Goal: Information Seeking & Learning: Learn about a topic

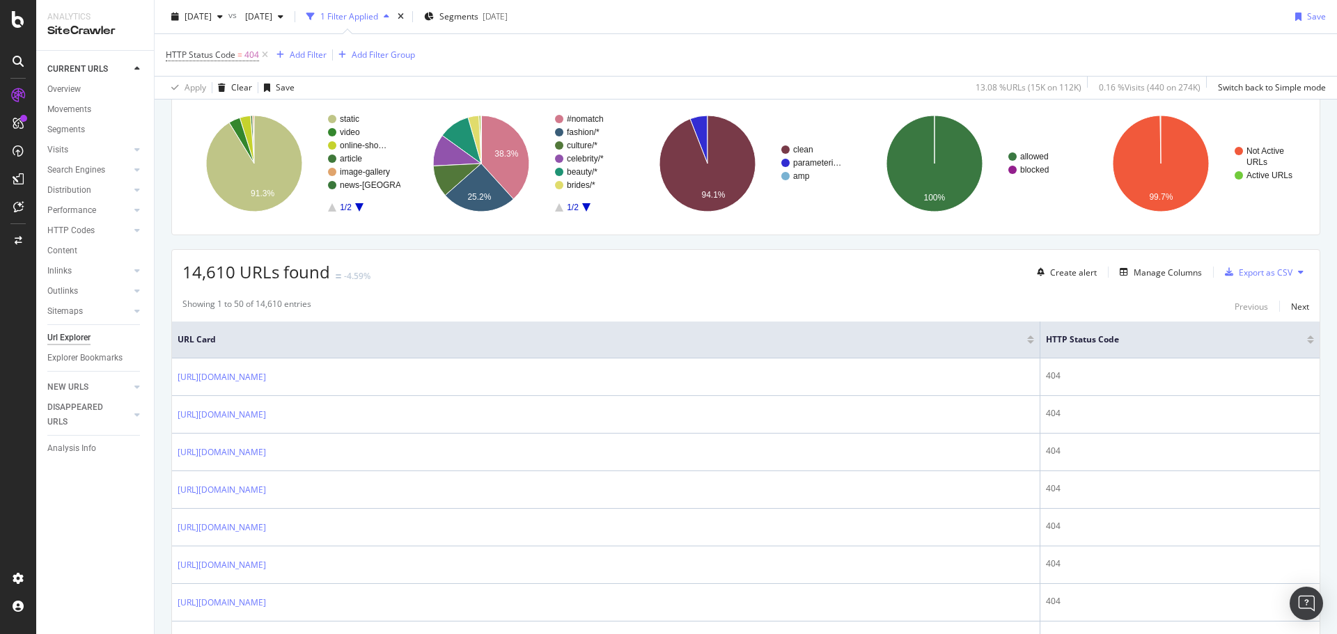
scroll to position [209, 0]
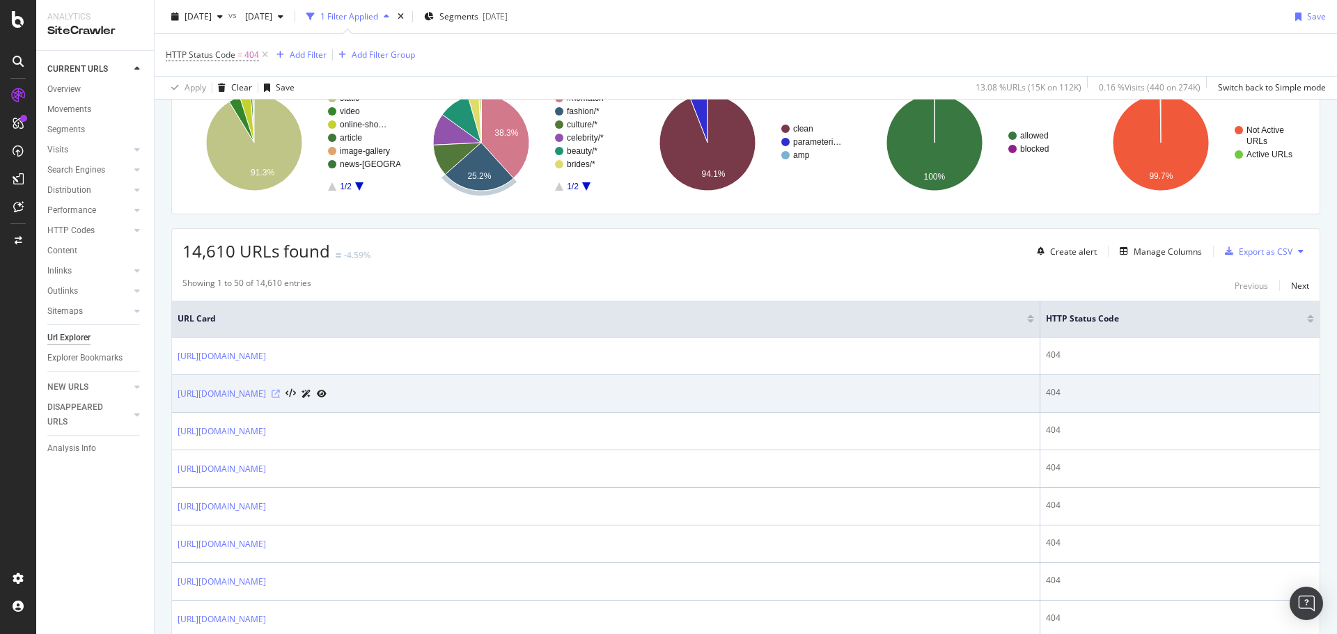
click at [280, 391] on icon at bounding box center [276, 394] width 8 height 8
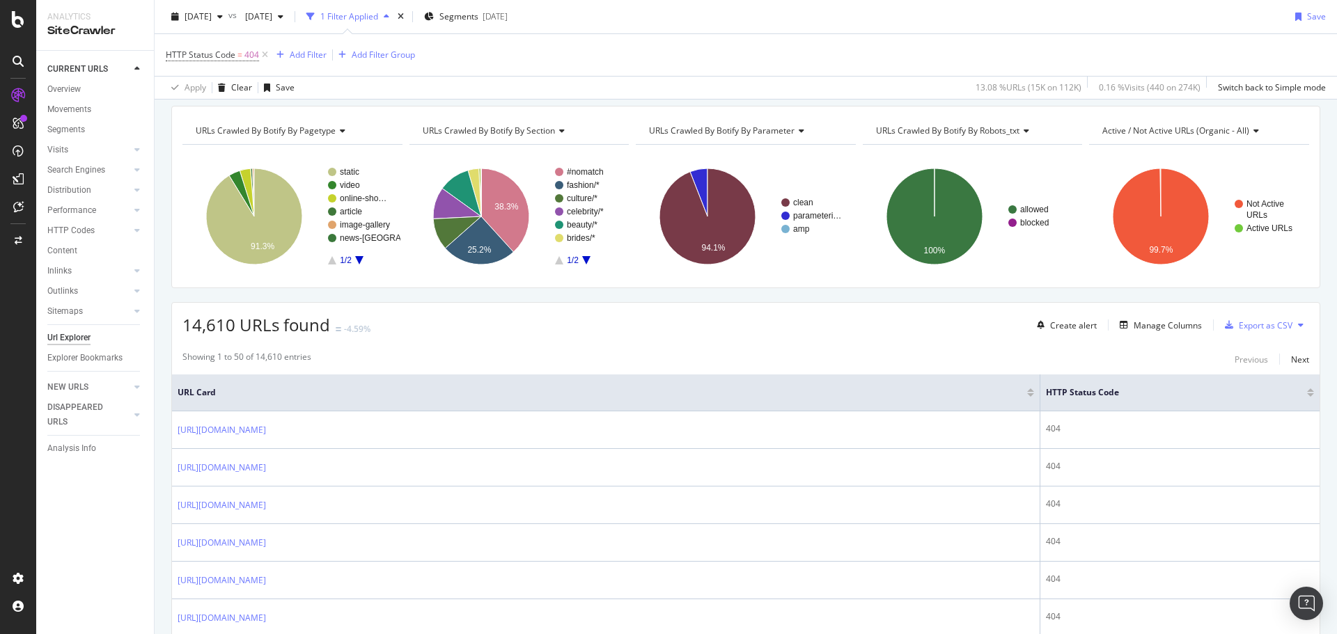
scroll to position [0, 0]
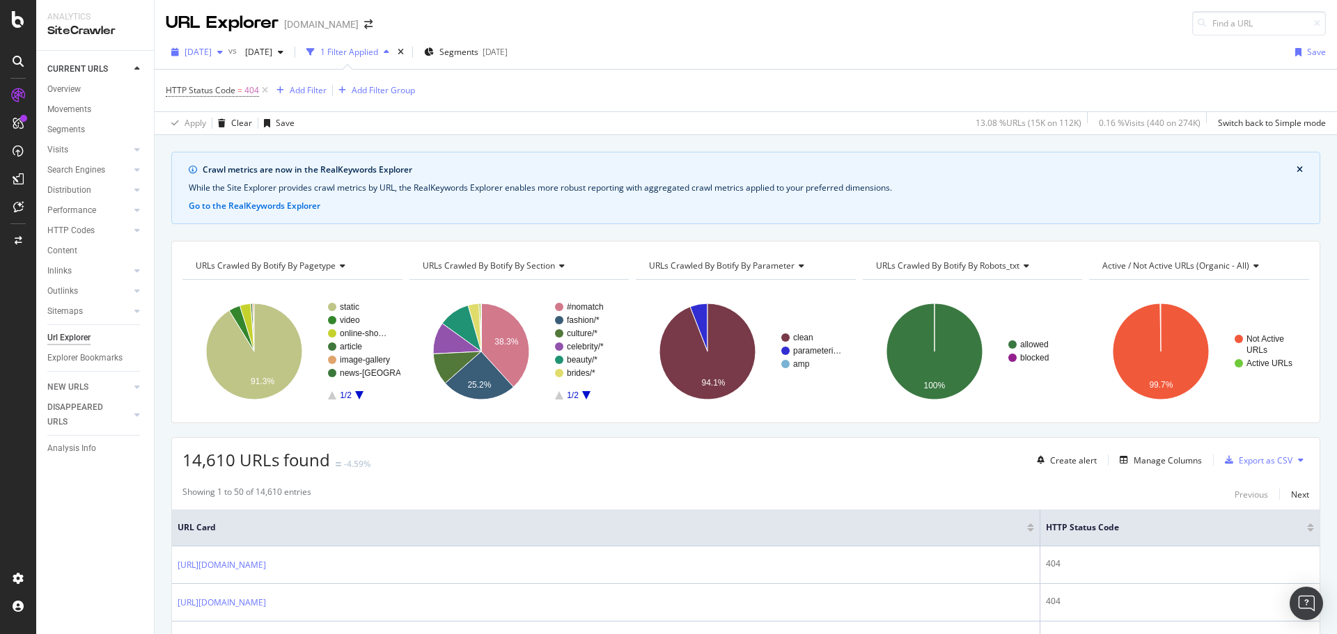
click at [223, 53] on icon "button" at bounding box center [220, 52] width 6 height 8
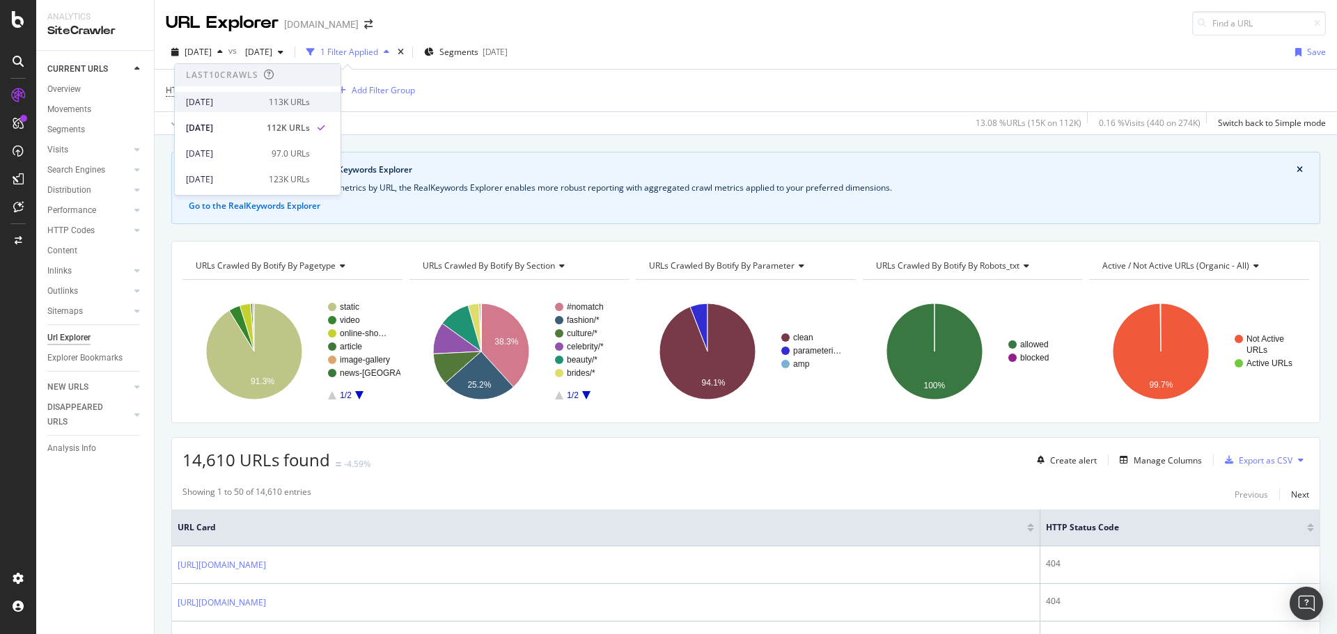
click at [231, 106] on div "[DATE]" at bounding box center [223, 102] width 75 height 13
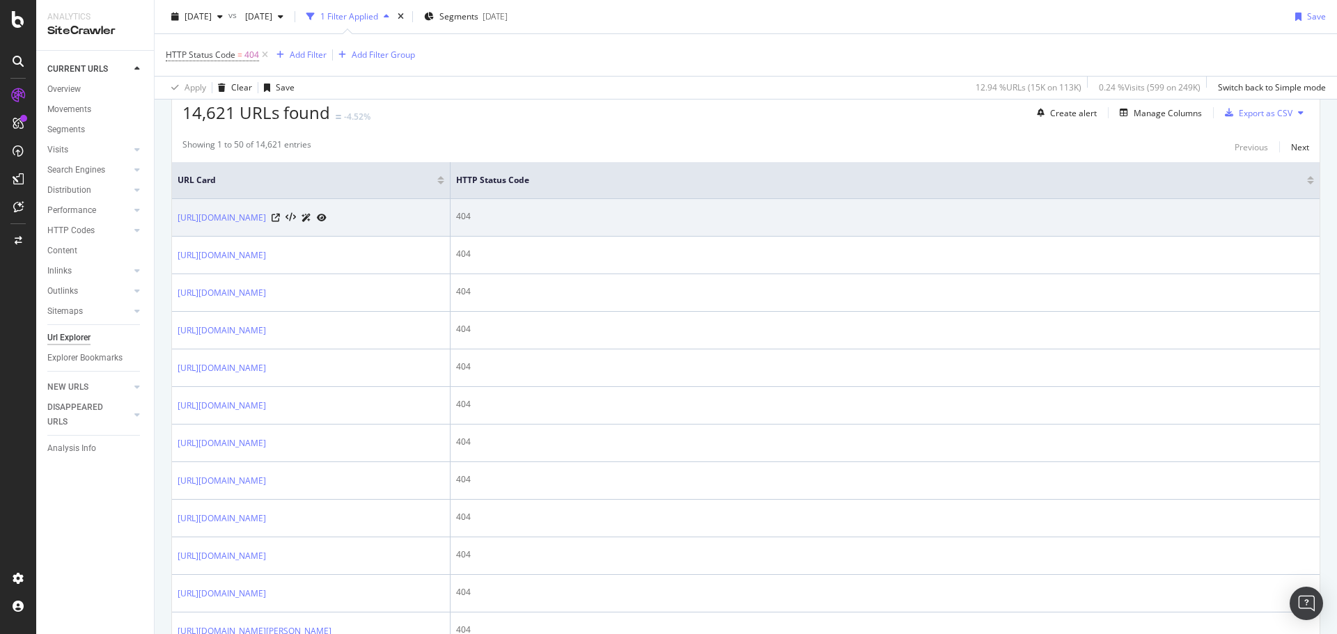
scroll to position [348, 0]
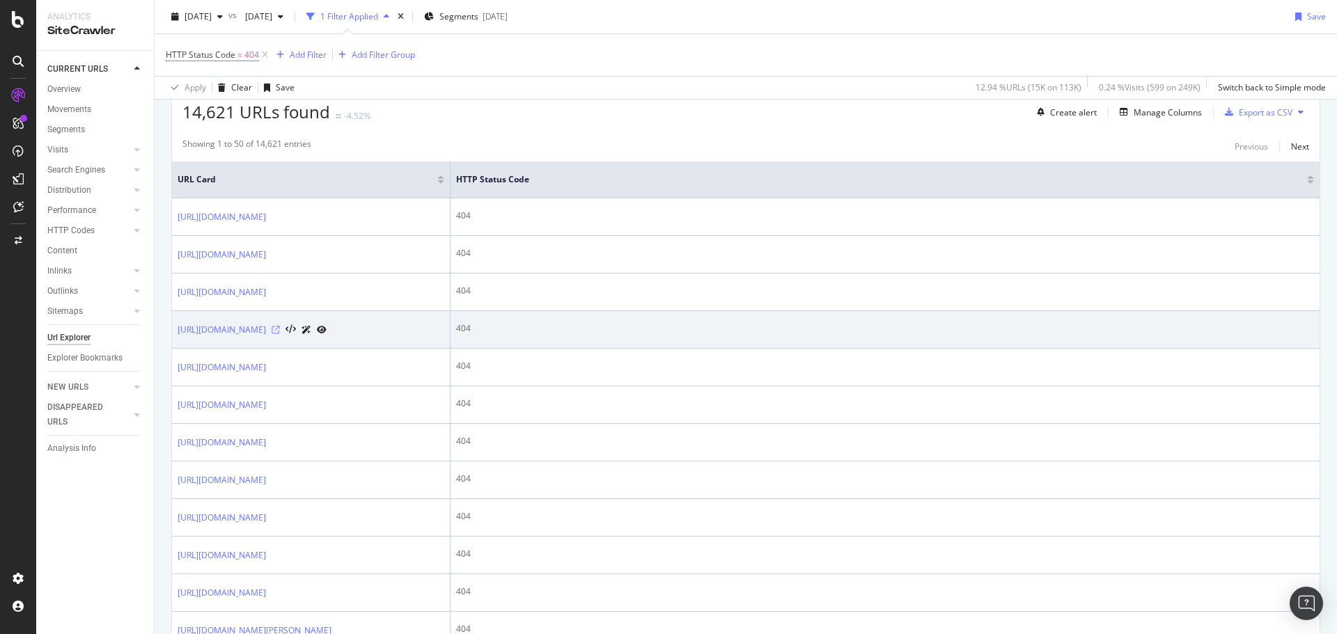
click at [280, 334] on icon at bounding box center [276, 330] width 8 height 8
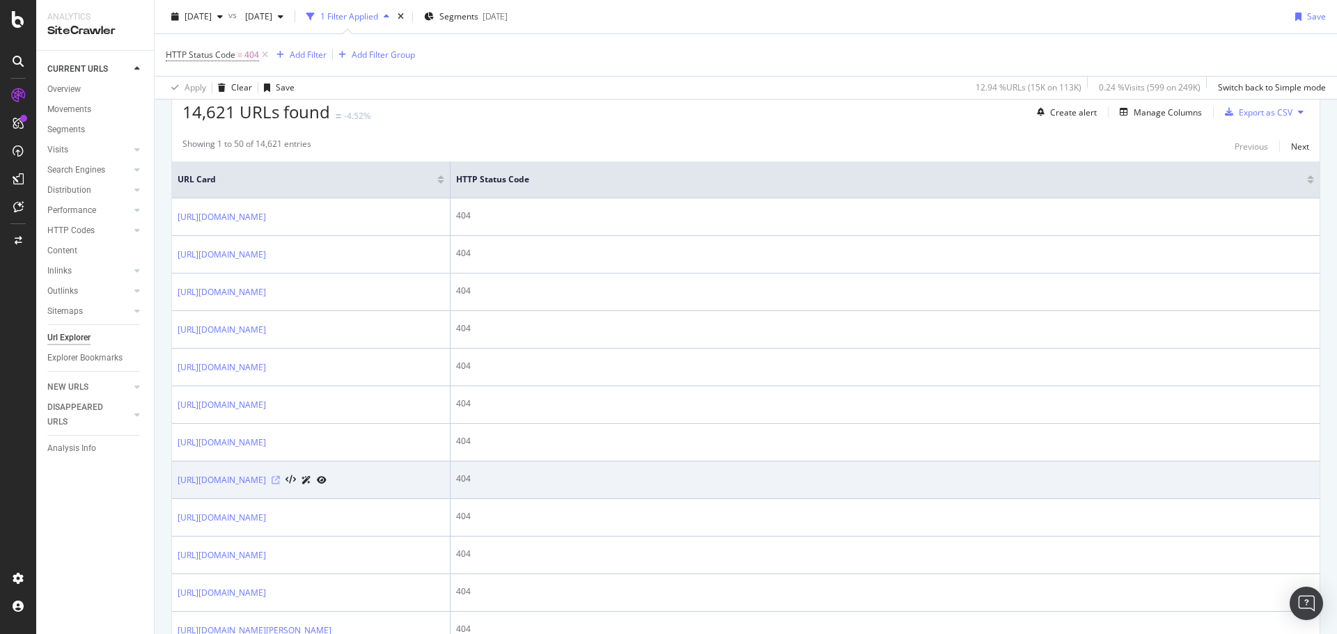
click at [280, 485] on icon at bounding box center [276, 480] width 8 height 8
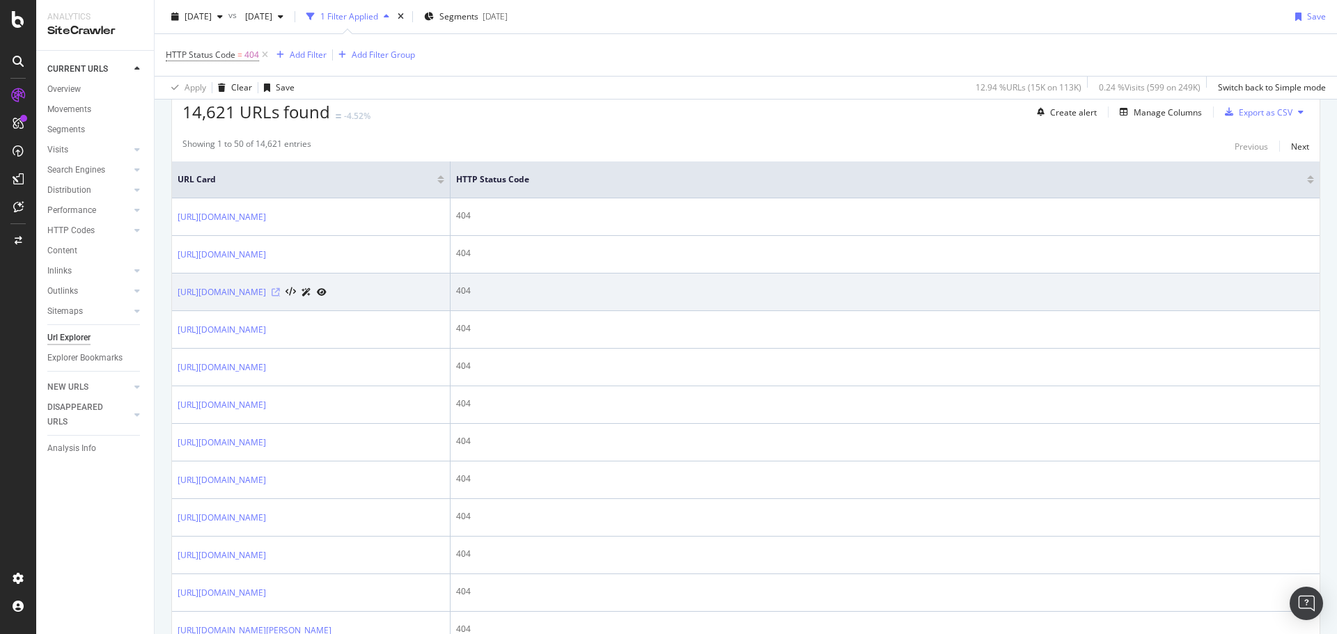
click at [280, 297] on icon at bounding box center [276, 292] width 8 height 8
drag, startPoint x: 725, startPoint y: 313, endPoint x: 987, endPoint y: 322, distance: 262.0
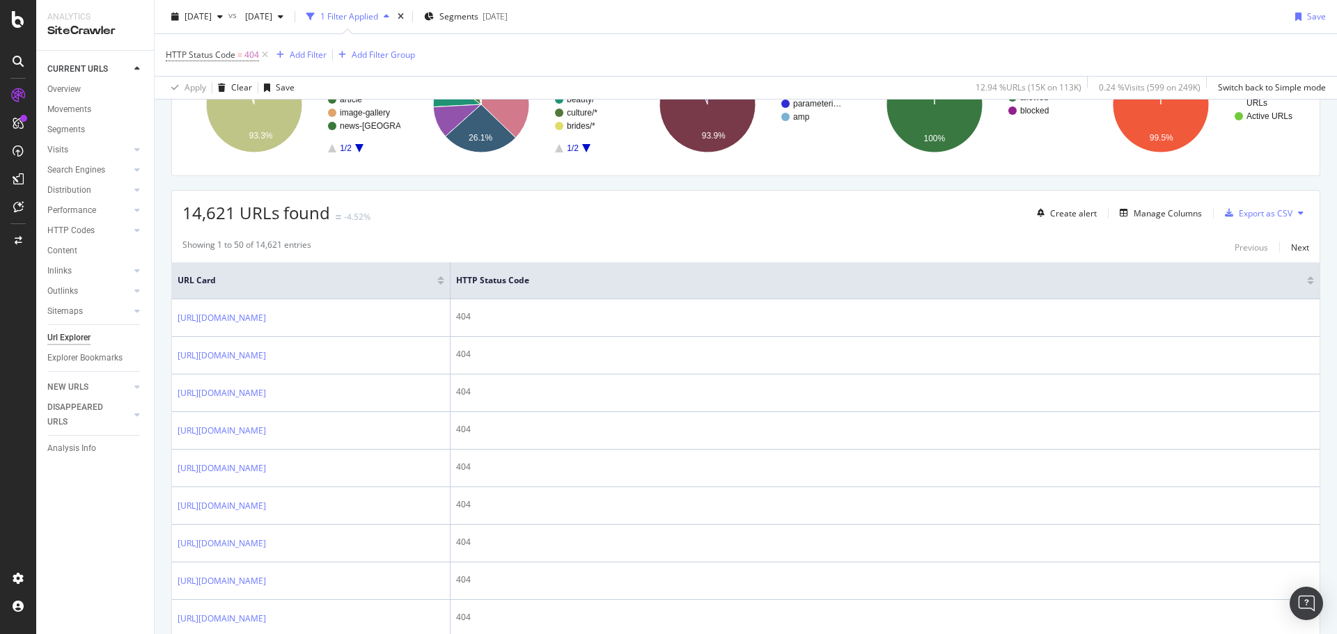
scroll to position [157, 0]
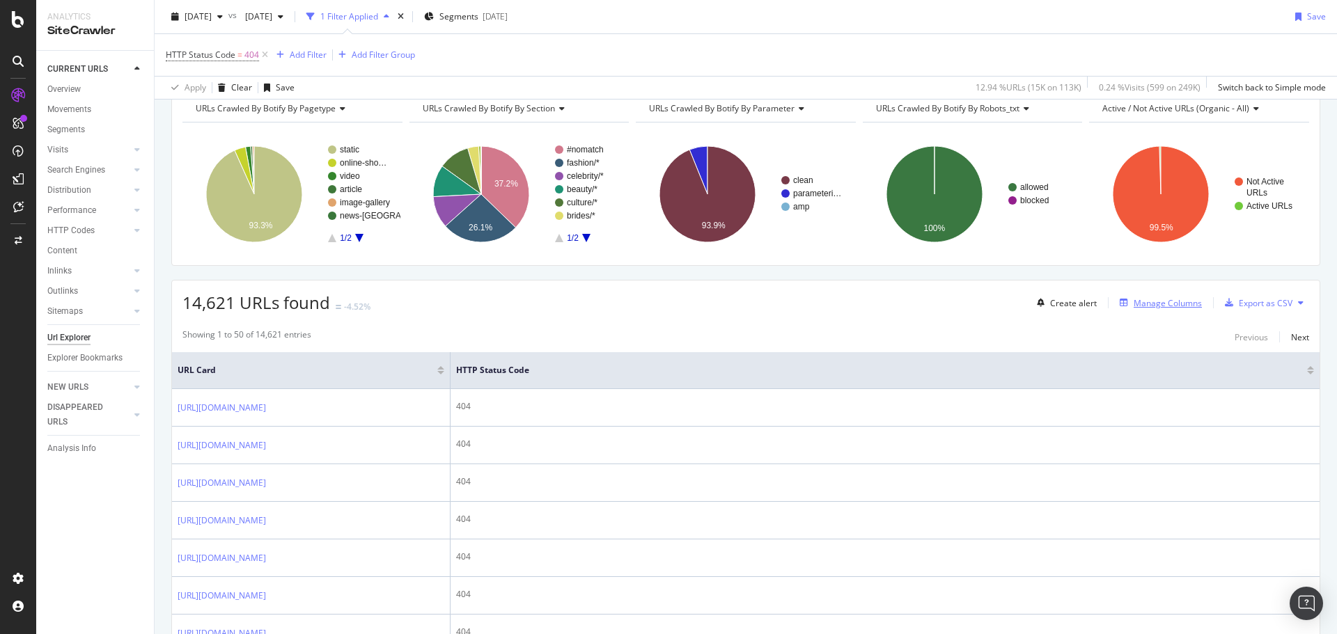
click at [1138, 297] on div "Manage Columns" at bounding box center [1168, 303] width 68 height 12
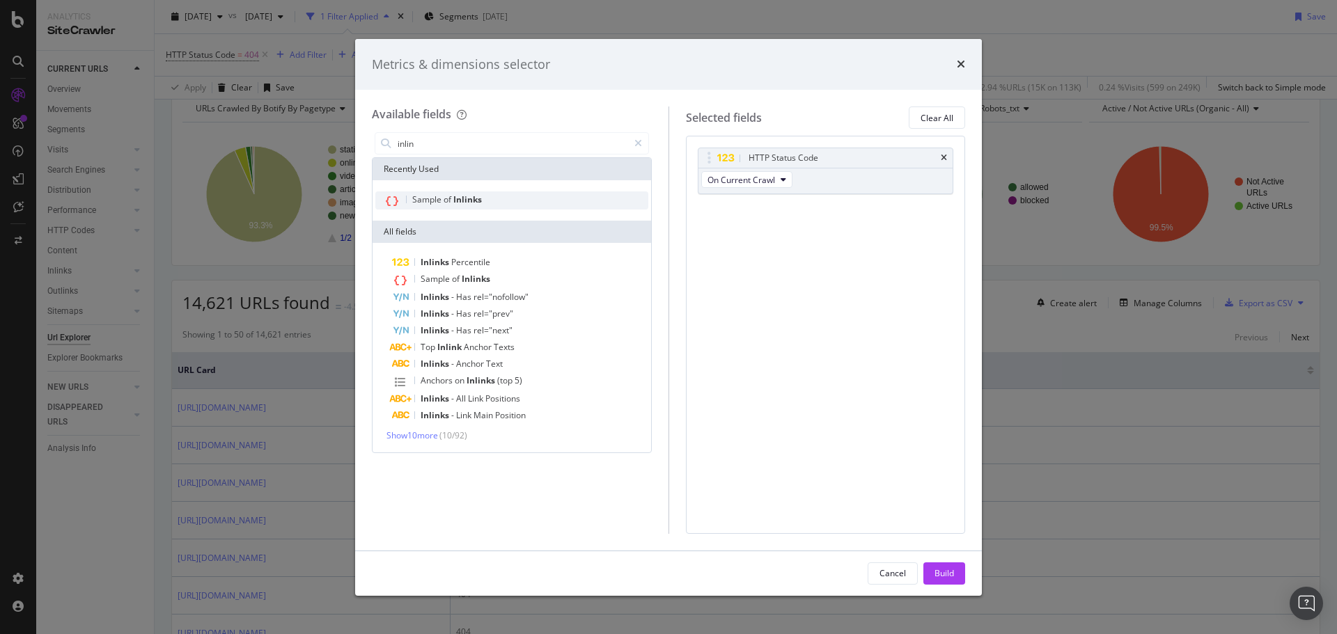
type input "inlin"
click at [455, 195] on span "Inlinks" at bounding box center [467, 200] width 29 height 12
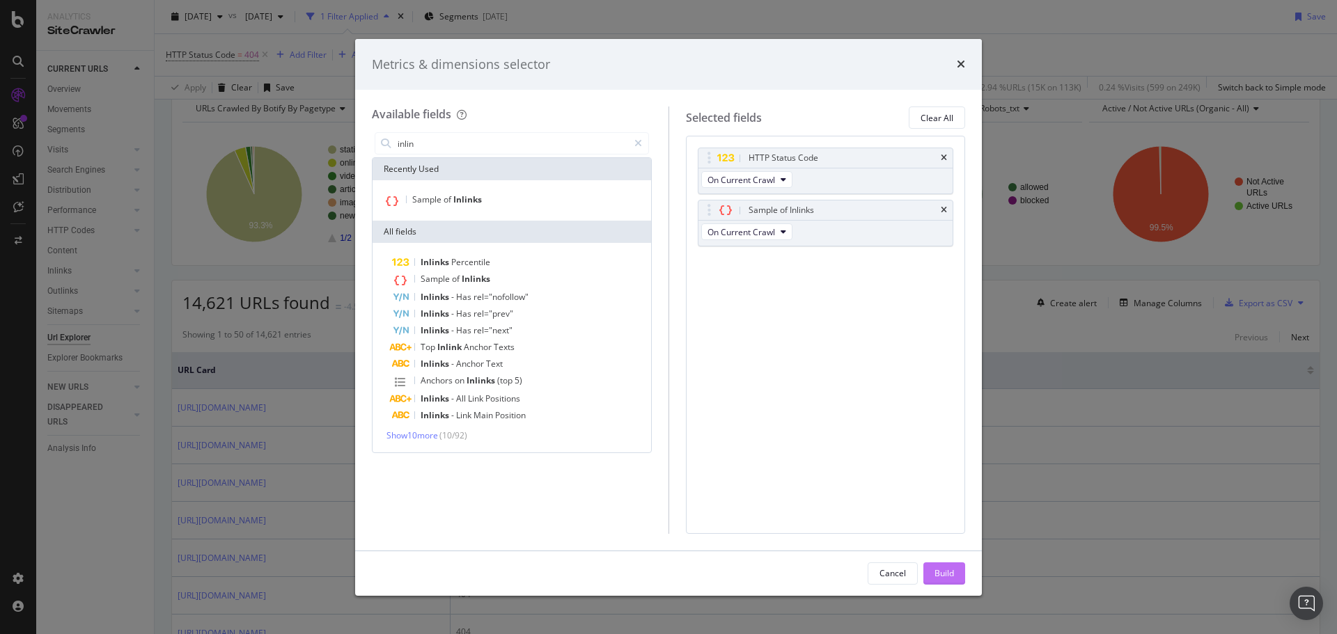
click at [937, 580] on div "Build" at bounding box center [945, 573] width 20 height 21
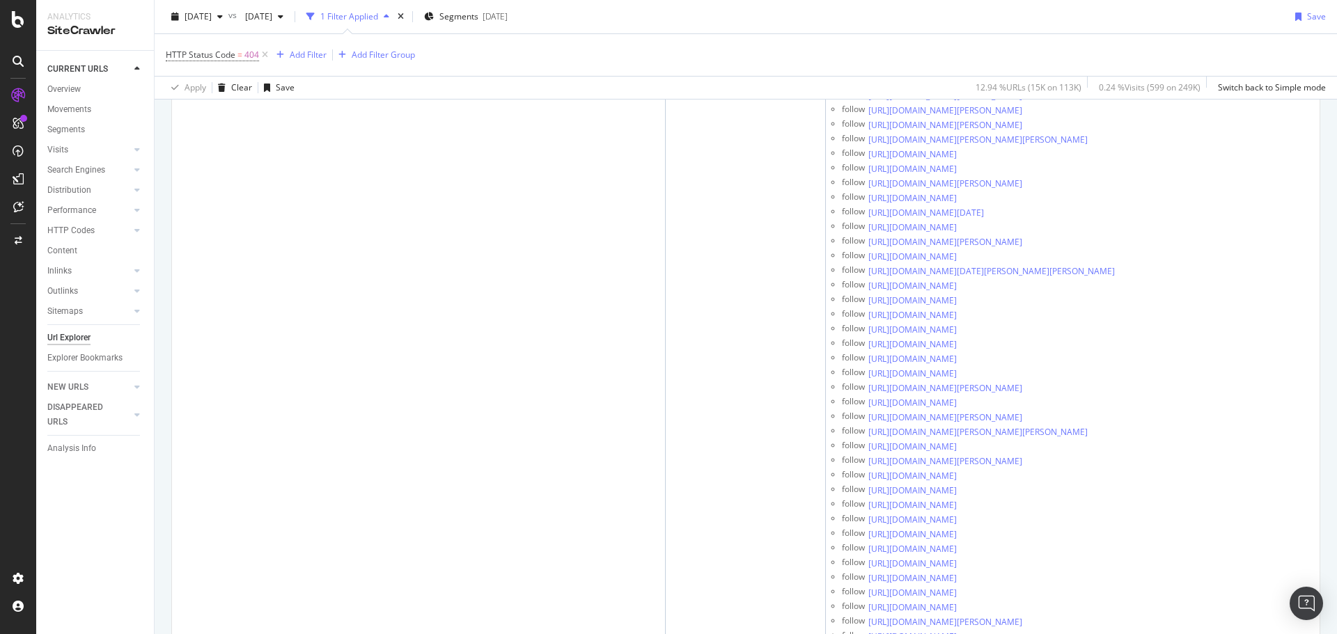
scroll to position [1314, 0]
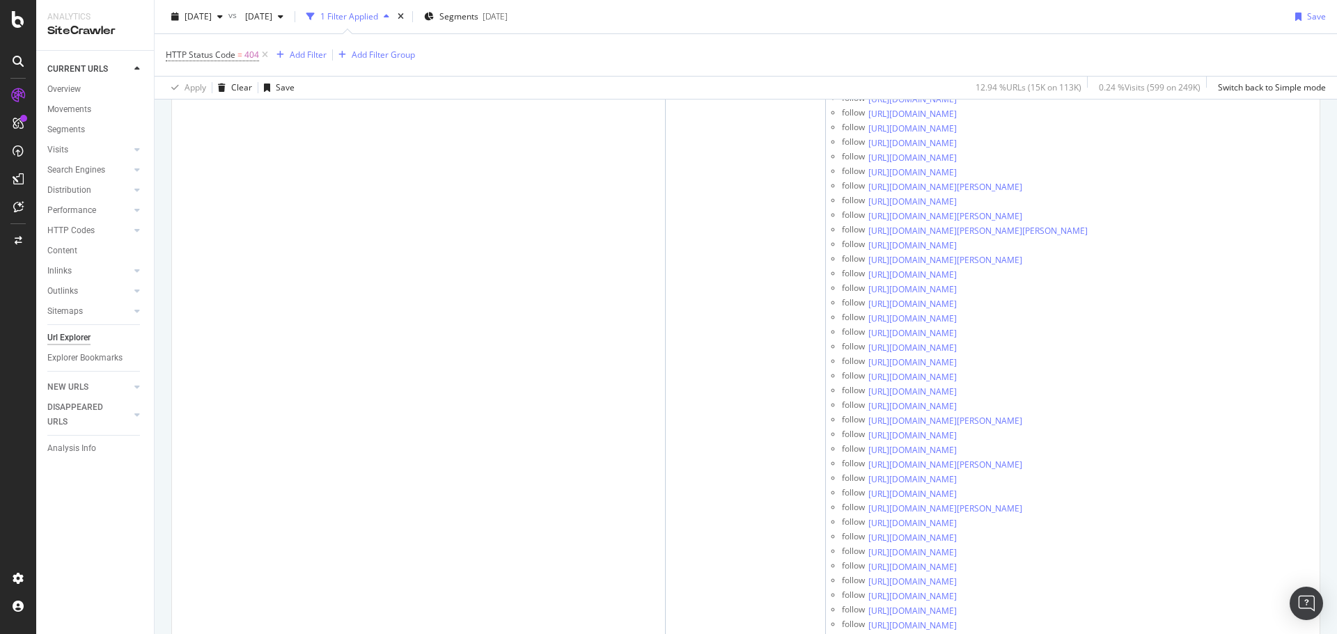
click at [88, 540] on div "CURRENT URLS Overview Movements Segments Visits Analysis Orphan URLs Search Eng…" at bounding box center [95, 343] width 118 height 584
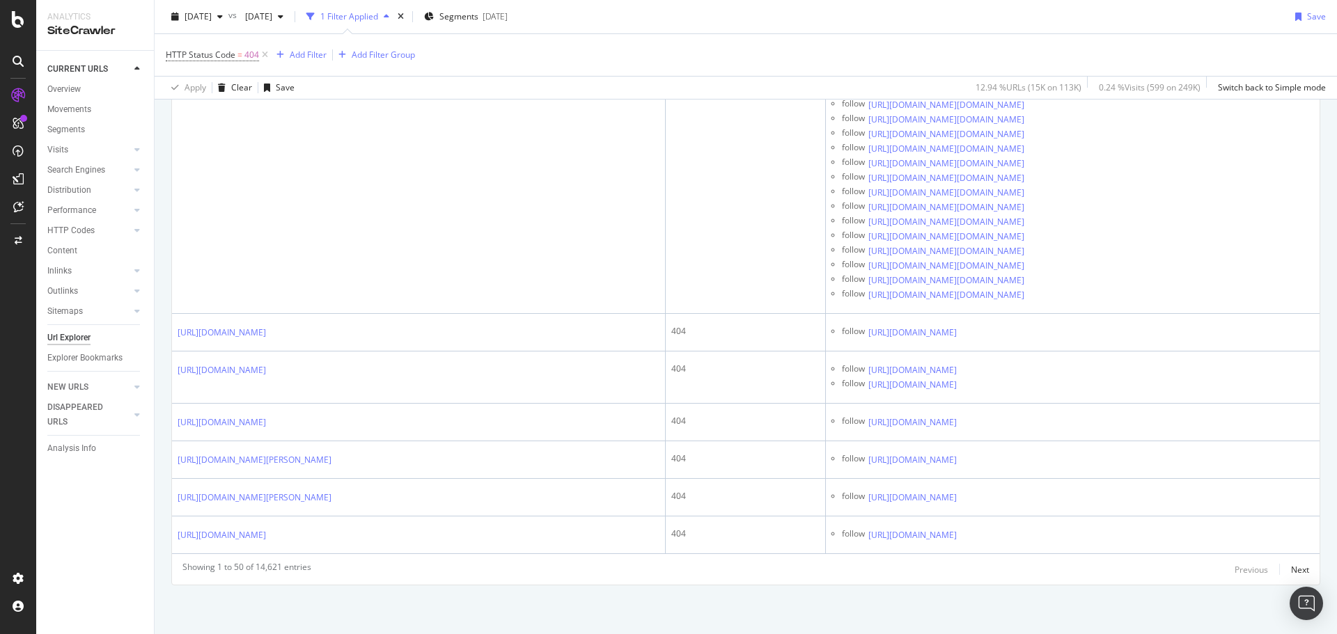
scroll to position [25093, 0]
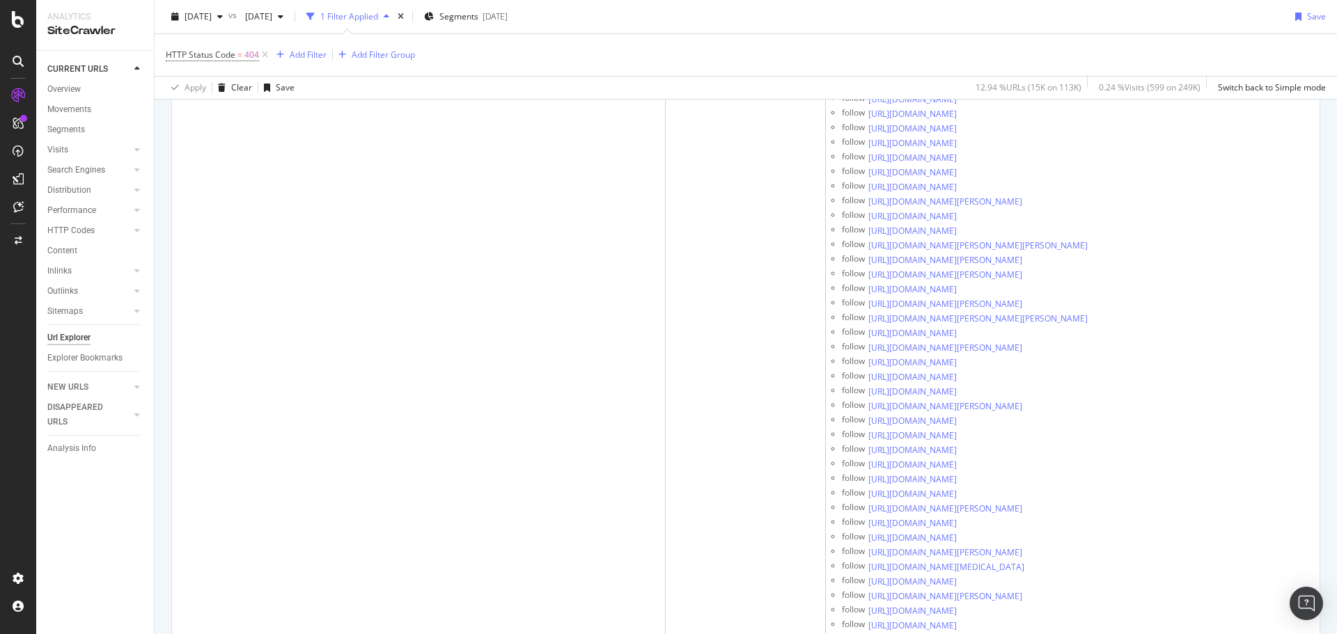
scroll to position [3475, 0]
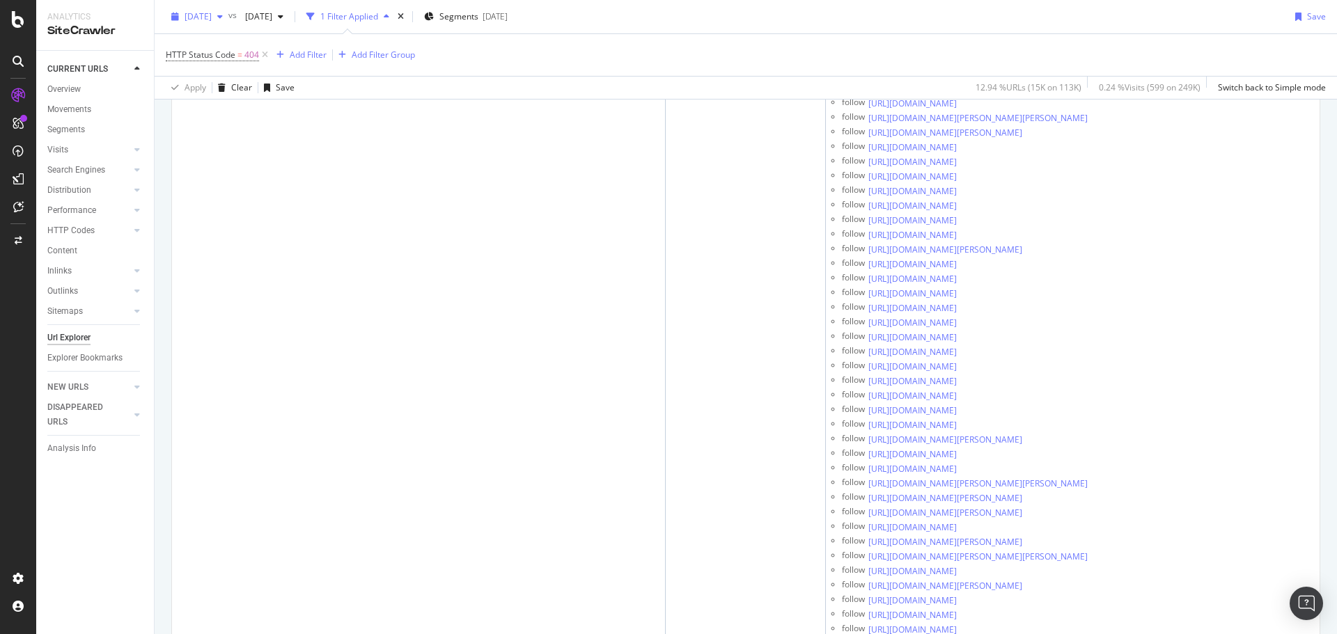
click at [212, 16] on span "[DATE]" at bounding box center [198, 16] width 27 height 12
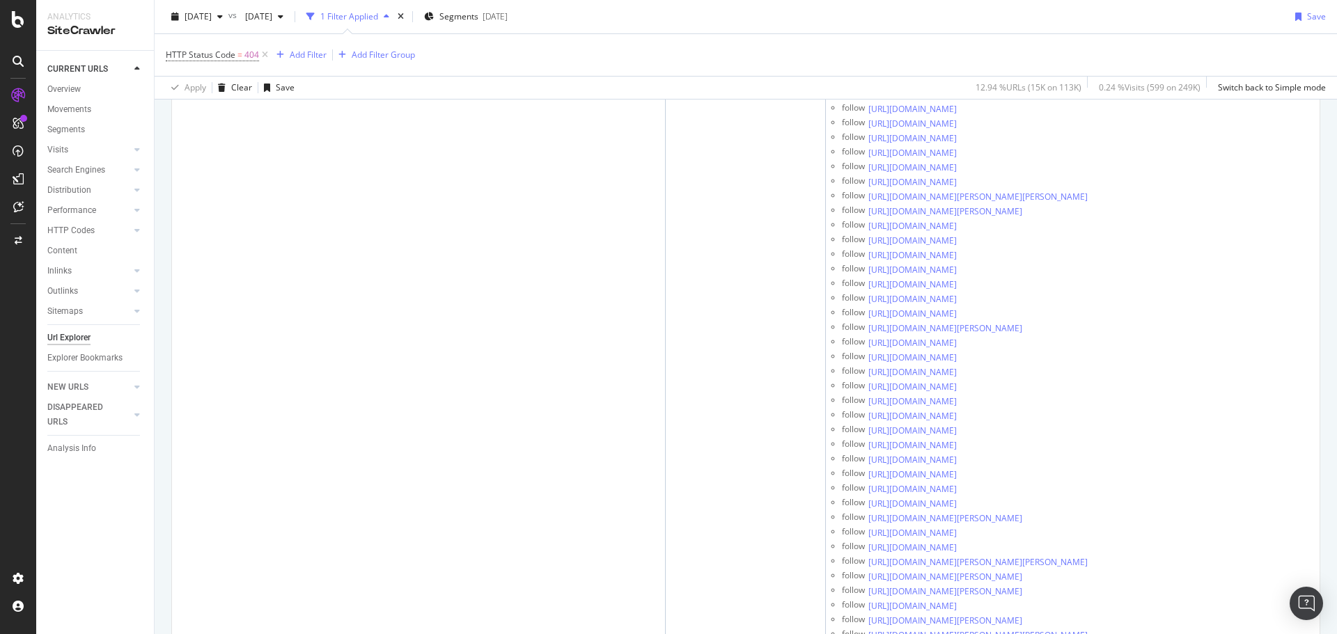
scroll to position [3266, 0]
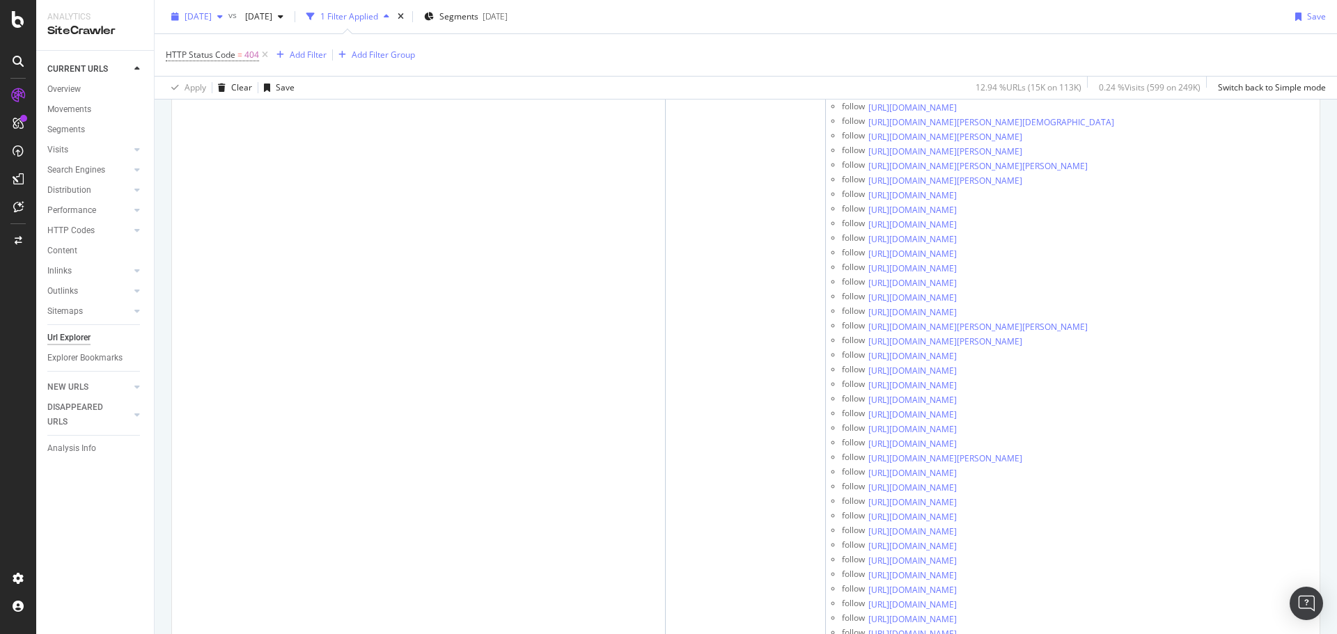
click at [212, 18] on span "[DATE]" at bounding box center [198, 16] width 27 height 12
click at [680, 40] on div "HTTP Status Code = 404 Add Filter Add Filter Group" at bounding box center [746, 55] width 1160 height 42
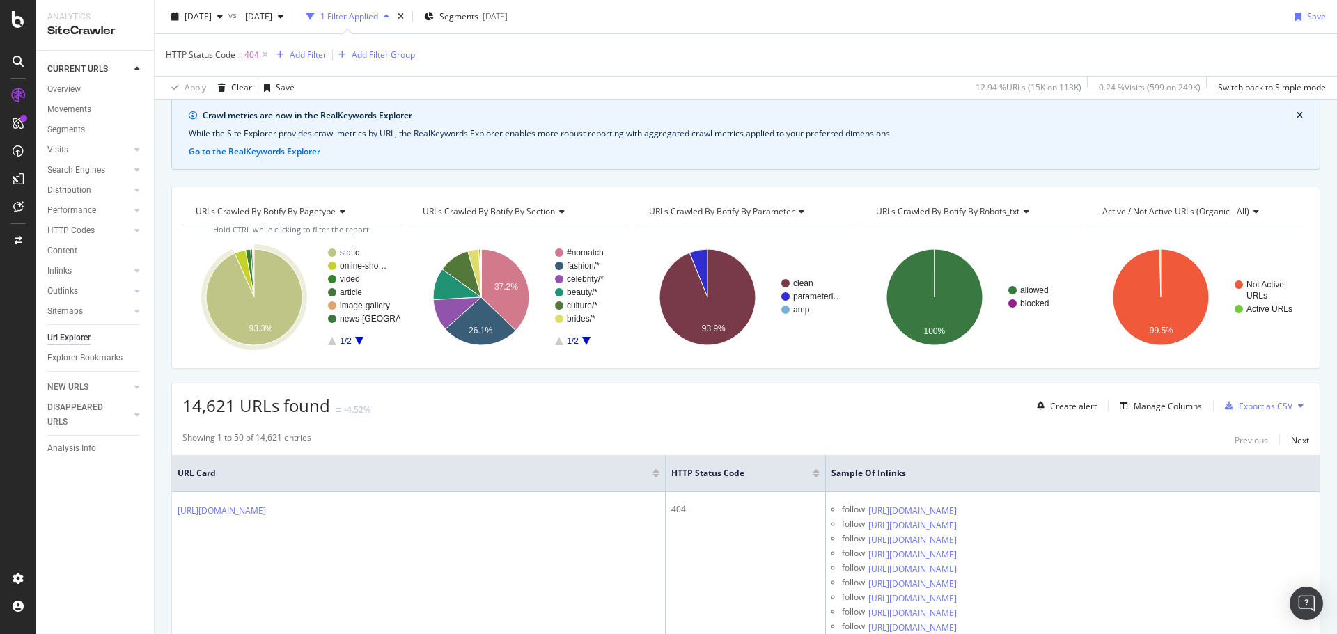
scroll to position [0, 0]
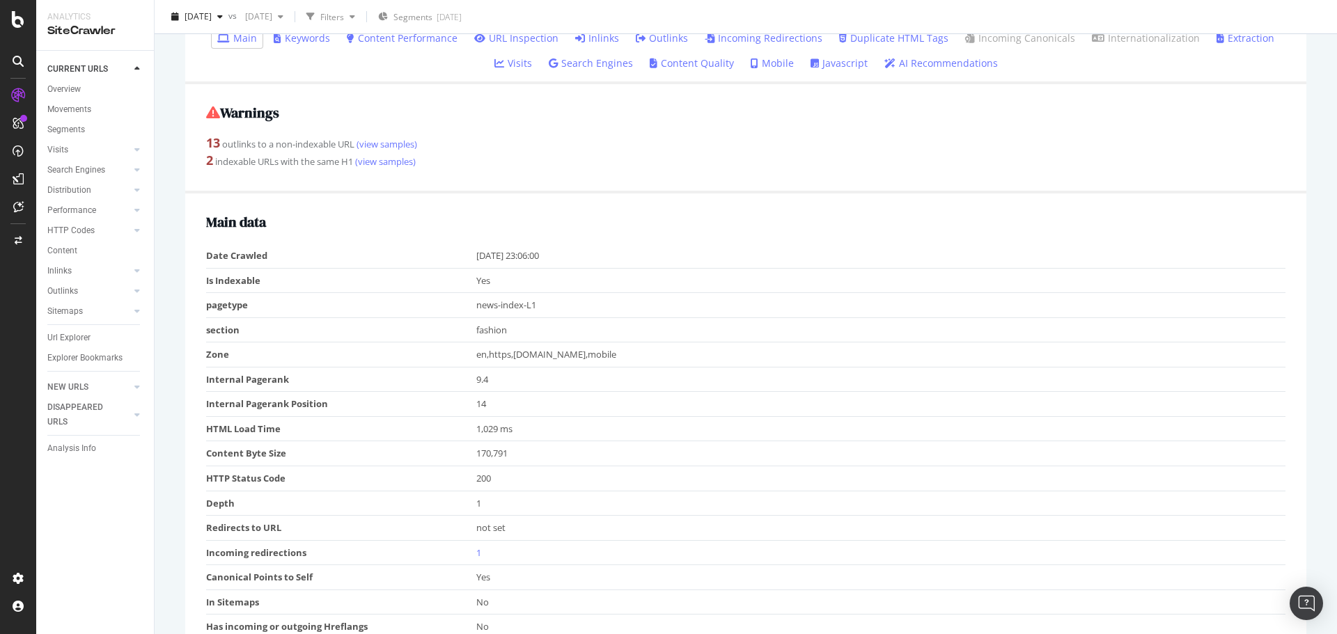
scroll to position [279, 0]
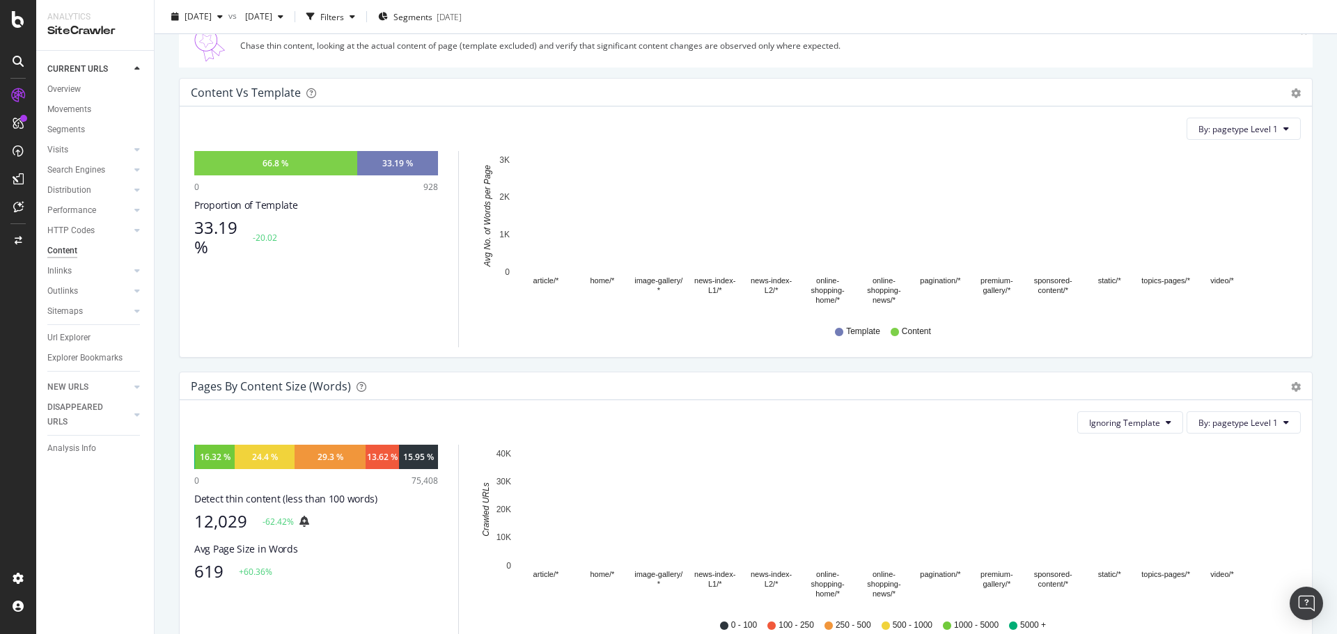
scroll to position [209, 0]
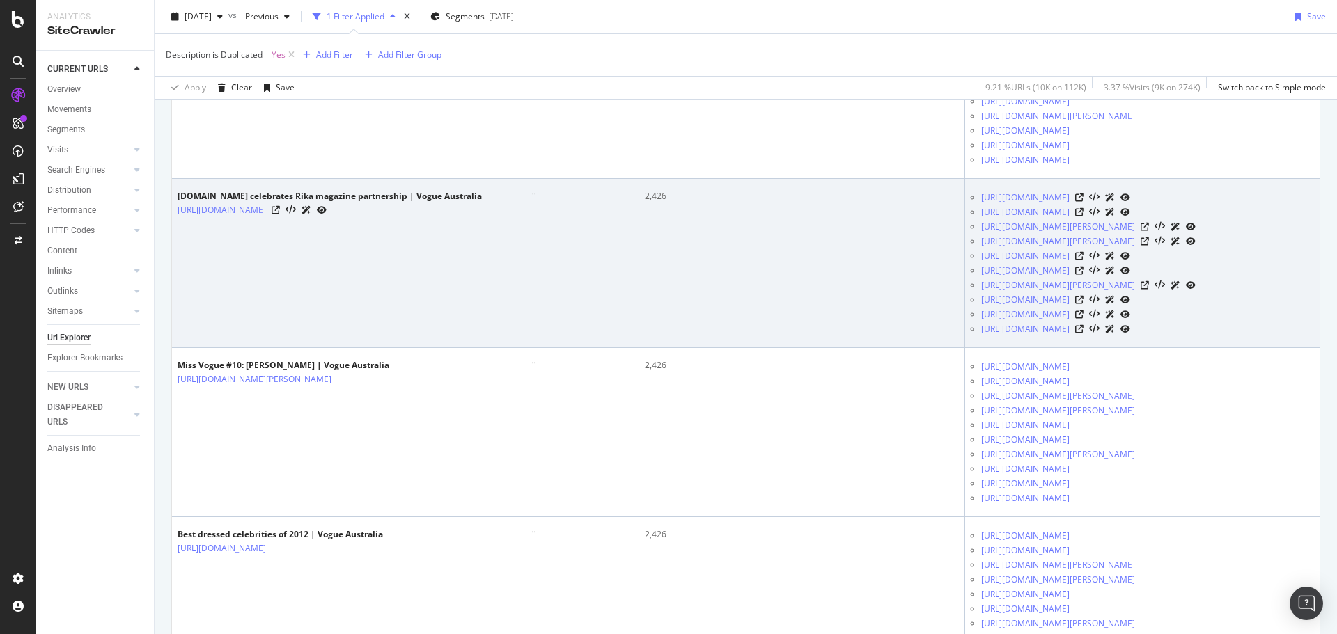
scroll to position [200, 0]
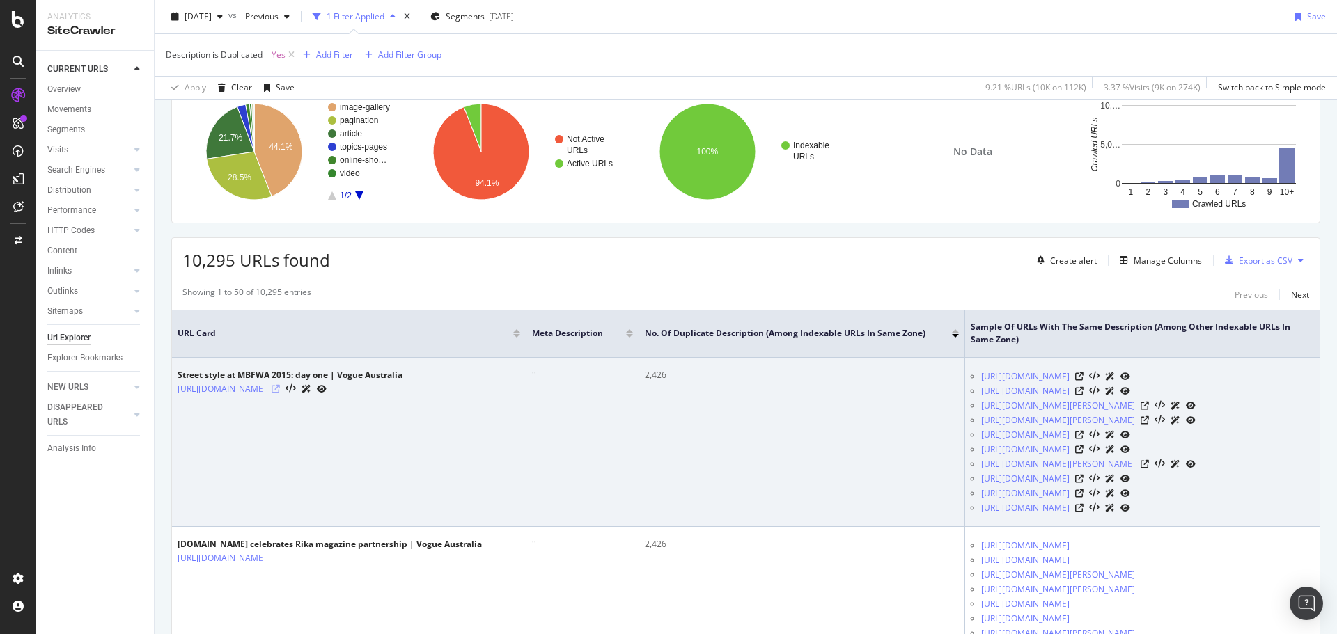
click at [280, 393] on icon at bounding box center [276, 389] width 8 height 8
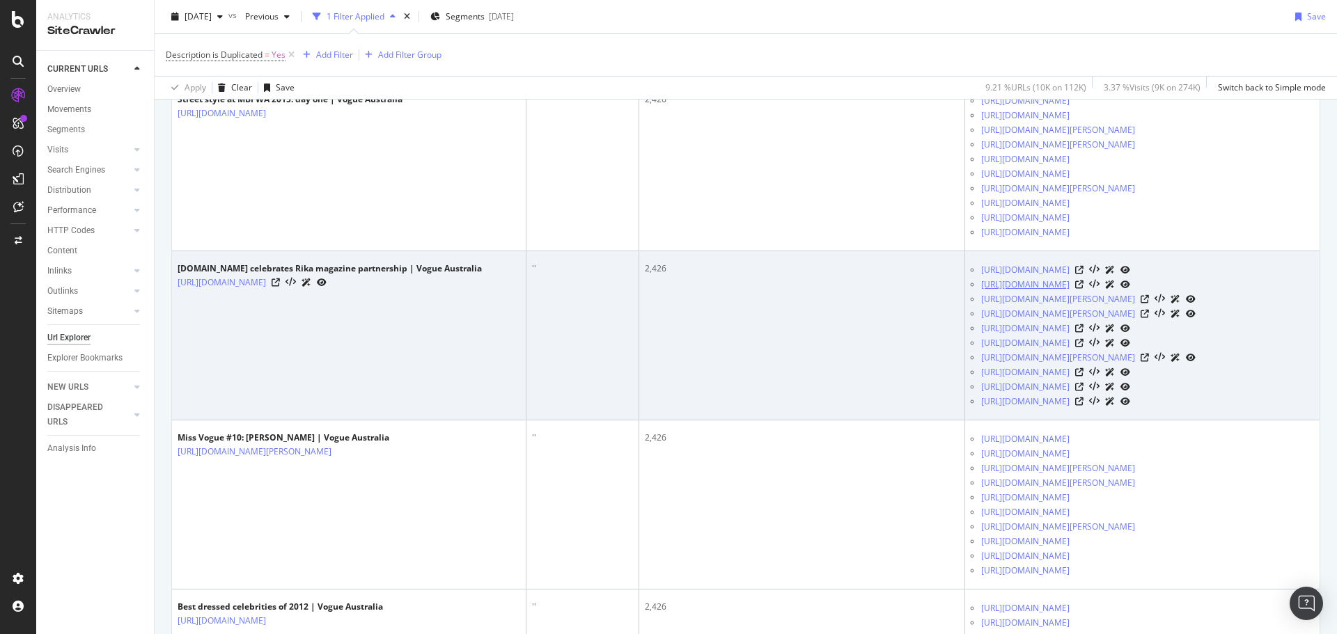
scroll to position [827, 0]
